Goal: Information Seeking & Learning: Learn about a topic

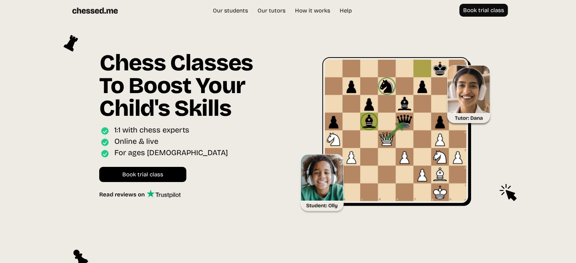
click at [386, 136] on img at bounding box center [400, 135] width 203 height 157
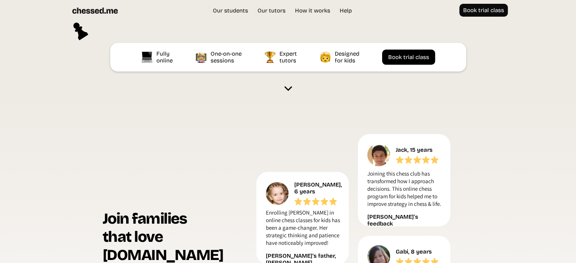
scroll to position [341, 0]
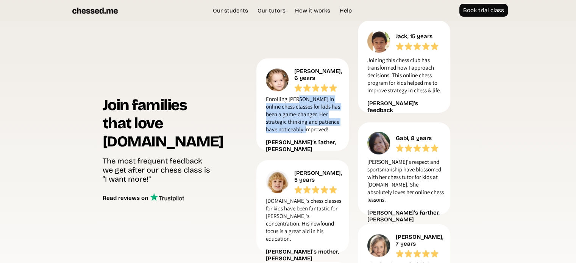
drag, startPoint x: 295, startPoint y: 95, endPoint x: 341, endPoint y: 129, distance: 56.8
click at [341, 129] on p "Enrolling [PERSON_NAME] in online chess classes for kids has been a game-change…" at bounding box center [304, 116] width 76 height 42
drag, startPoint x: 327, startPoint y: 125, endPoint x: 302, endPoint y: 107, distance: 30.2
click at [303, 107] on p "Enrolling [PERSON_NAME] in online chess classes for kids has been a game-change…" at bounding box center [304, 116] width 76 height 42
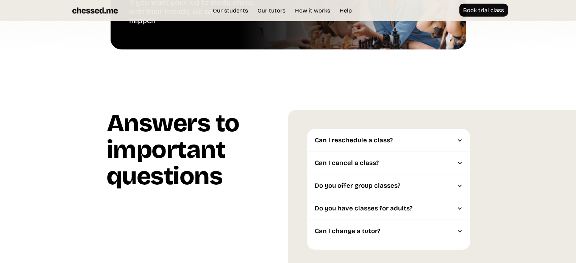
scroll to position [1564, 0]
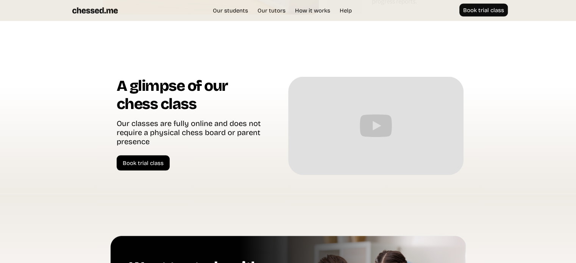
click at [282, 5] on div "Our students Our tutors Price How it works Help Book trial class UK EU US Book …" at bounding box center [288, 11] width 454 height 14
click at [280, 8] on link "Our tutors" at bounding box center [272, 11] width 36 height 8
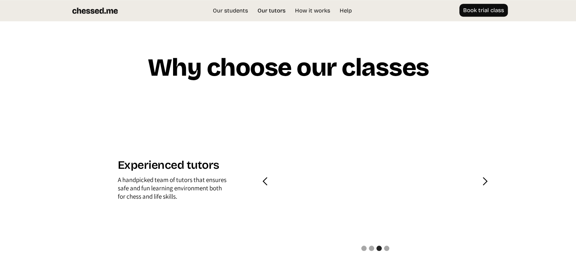
scroll to position [723, 0]
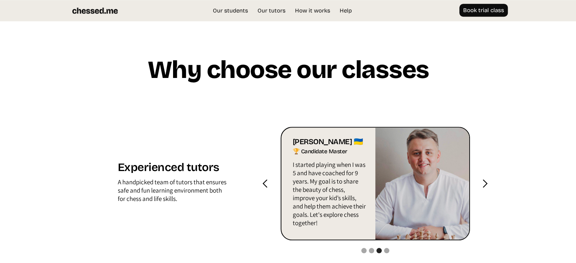
click at [485, 179] on div "next slide" at bounding box center [484, 183] width 9 height 9
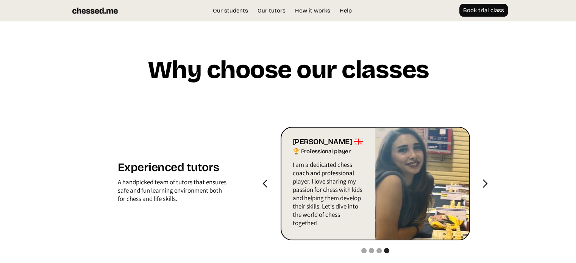
click at [486, 179] on div "next slide" at bounding box center [484, 183] width 9 height 9
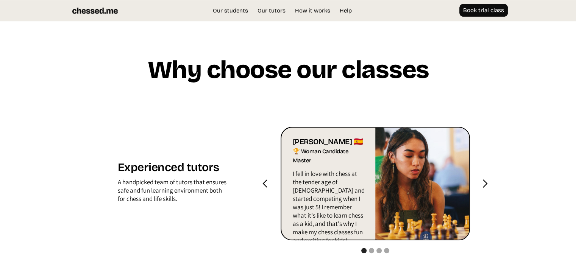
click at [486, 179] on div "next slide" at bounding box center [484, 183] width 9 height 9
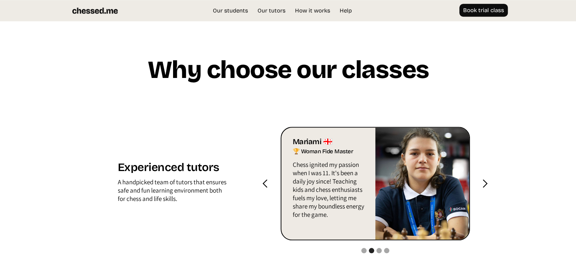
click at [486, 179] on div "next slide" at bounding box center [484, 183] width 9 height 9
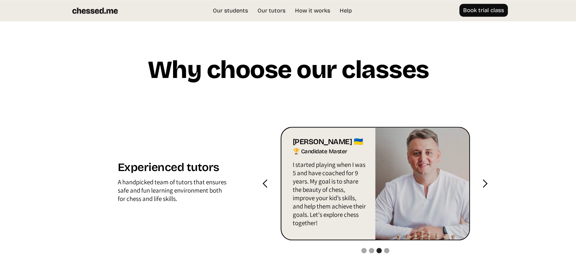
click at [486, 179] on div "next slide" at bounding box center [484, 183] width 9 height 9
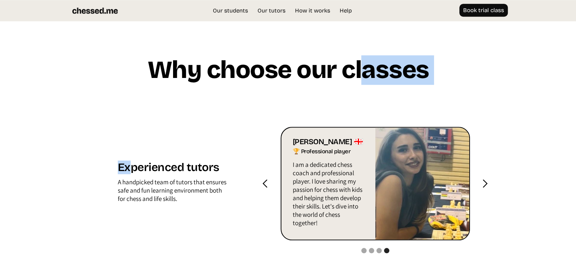
drag, startPoint x: 136, startPoint y: 93, endPoint x: 394, endPoint y: 69, distance: 259.3
